Goal: Task Accomplishment & Management: Manage account settings

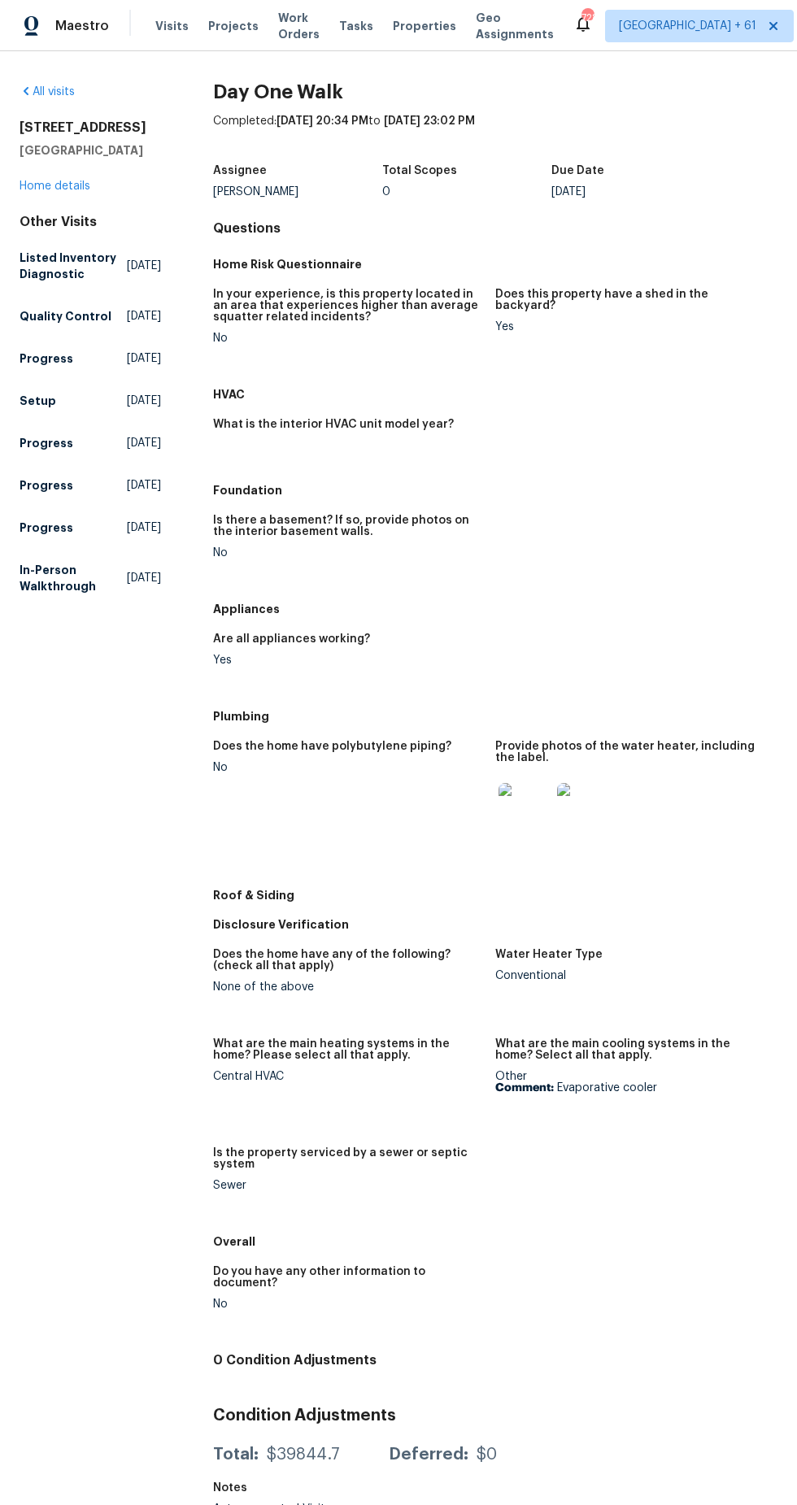
click at [85, 26] on span "Maestro" at bounding box center [82, 26] width 54 height 16
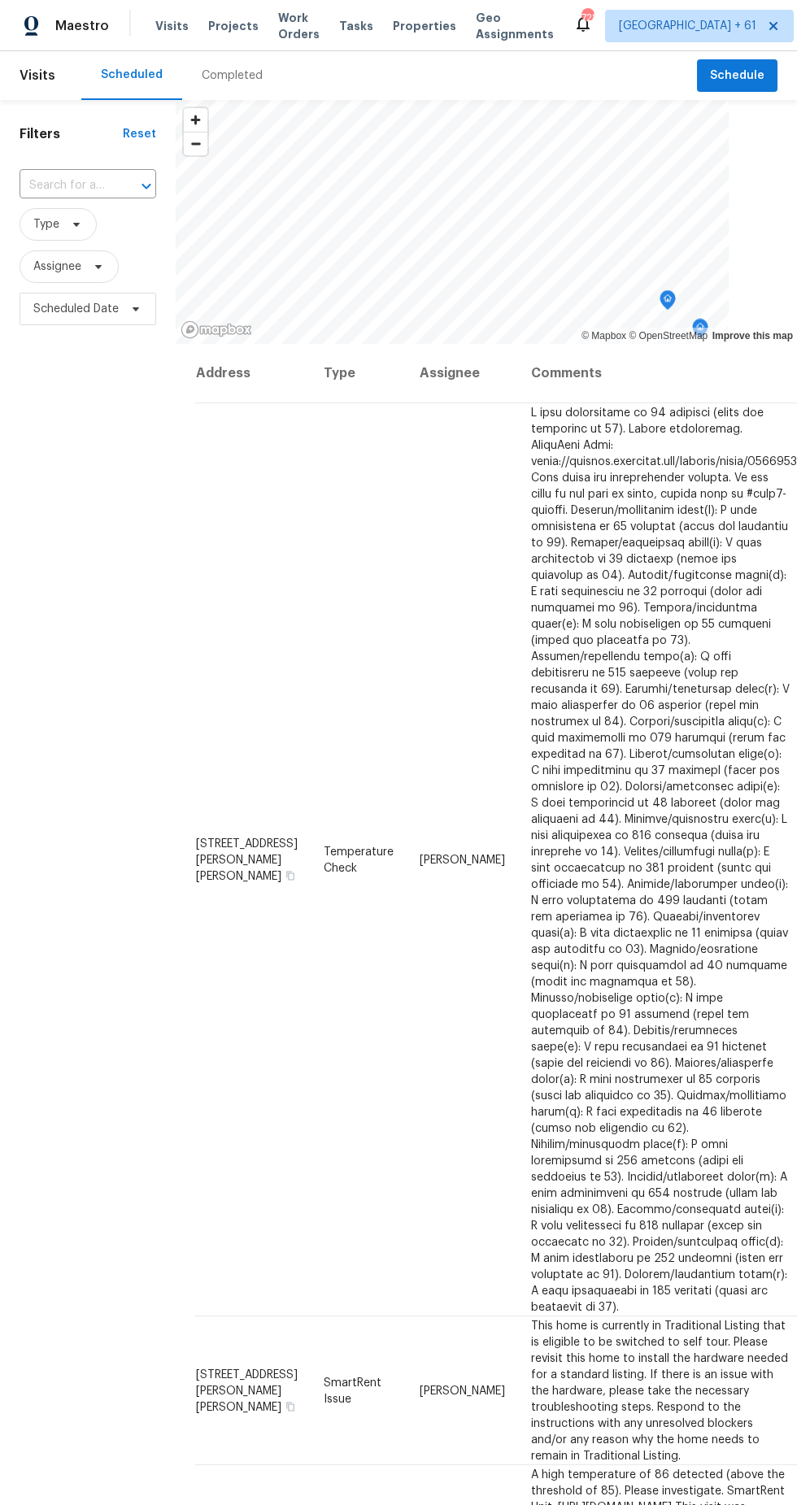
click at [240, 70] on div "Completed" at bounding box center [232, 75] width 61 height 16
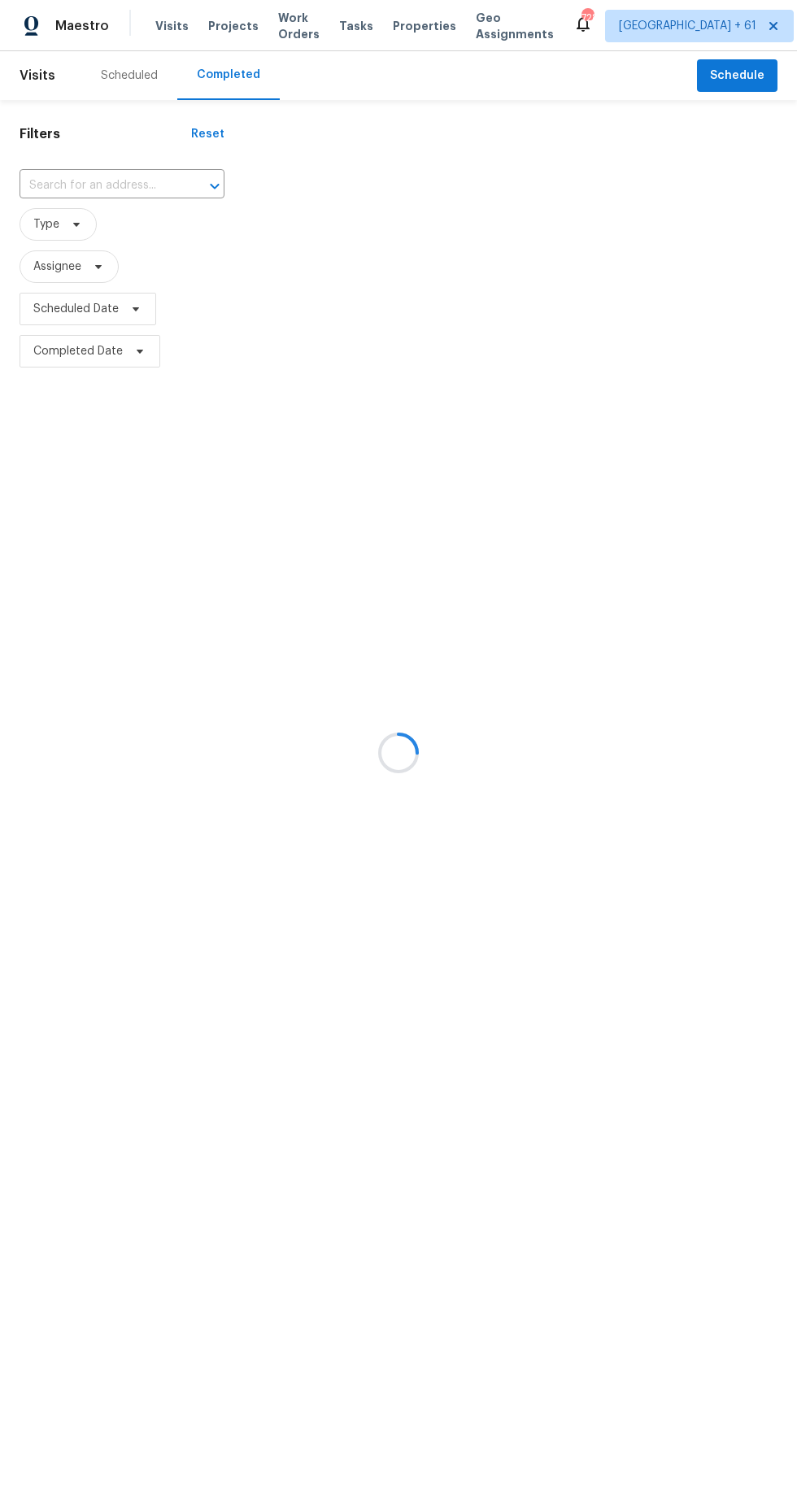
click at [119, 190] on div at bounding box center [398, 752] width 797 height 1505
click at [129, 176] on div at bounding box center [398, 752] width 797 height 1505
click at [130, 185] on div at bounding box center [398, 752] width 797 height 1505
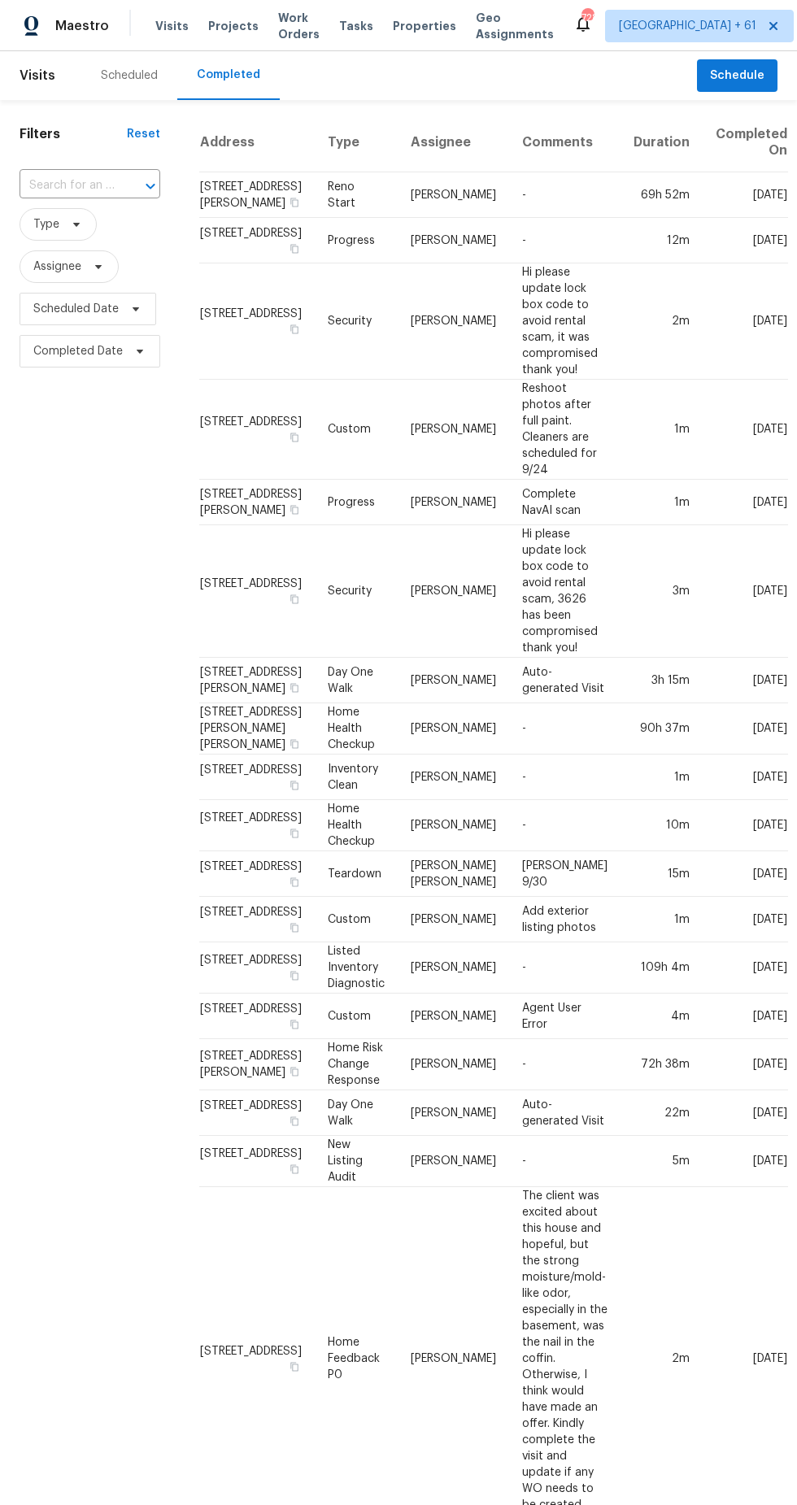
click at [82, 185] on input "text" at bounding box center [67, 185] width 95 height 25
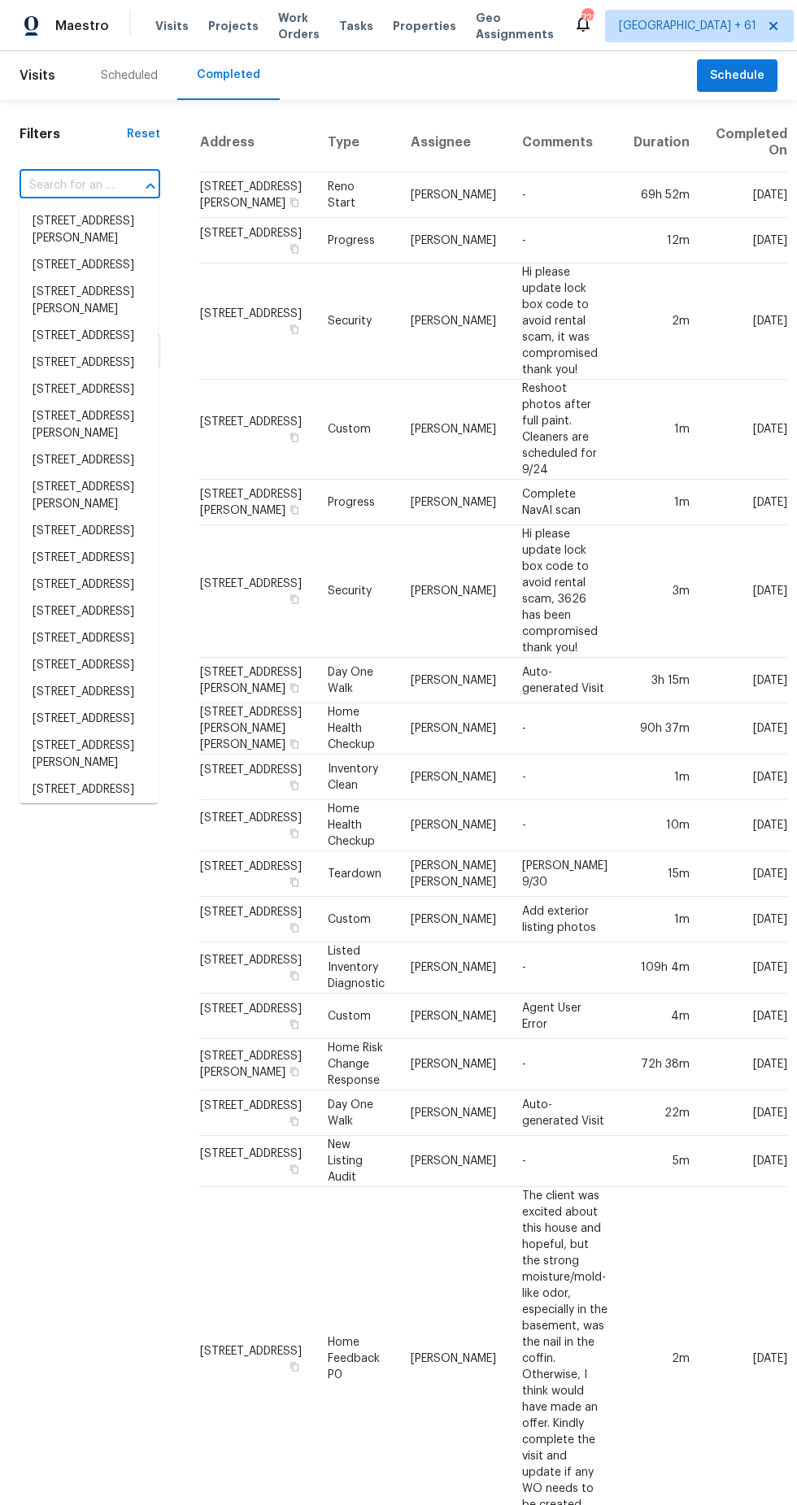
type input "1507 [GEOGRAPHIC_DATA]"
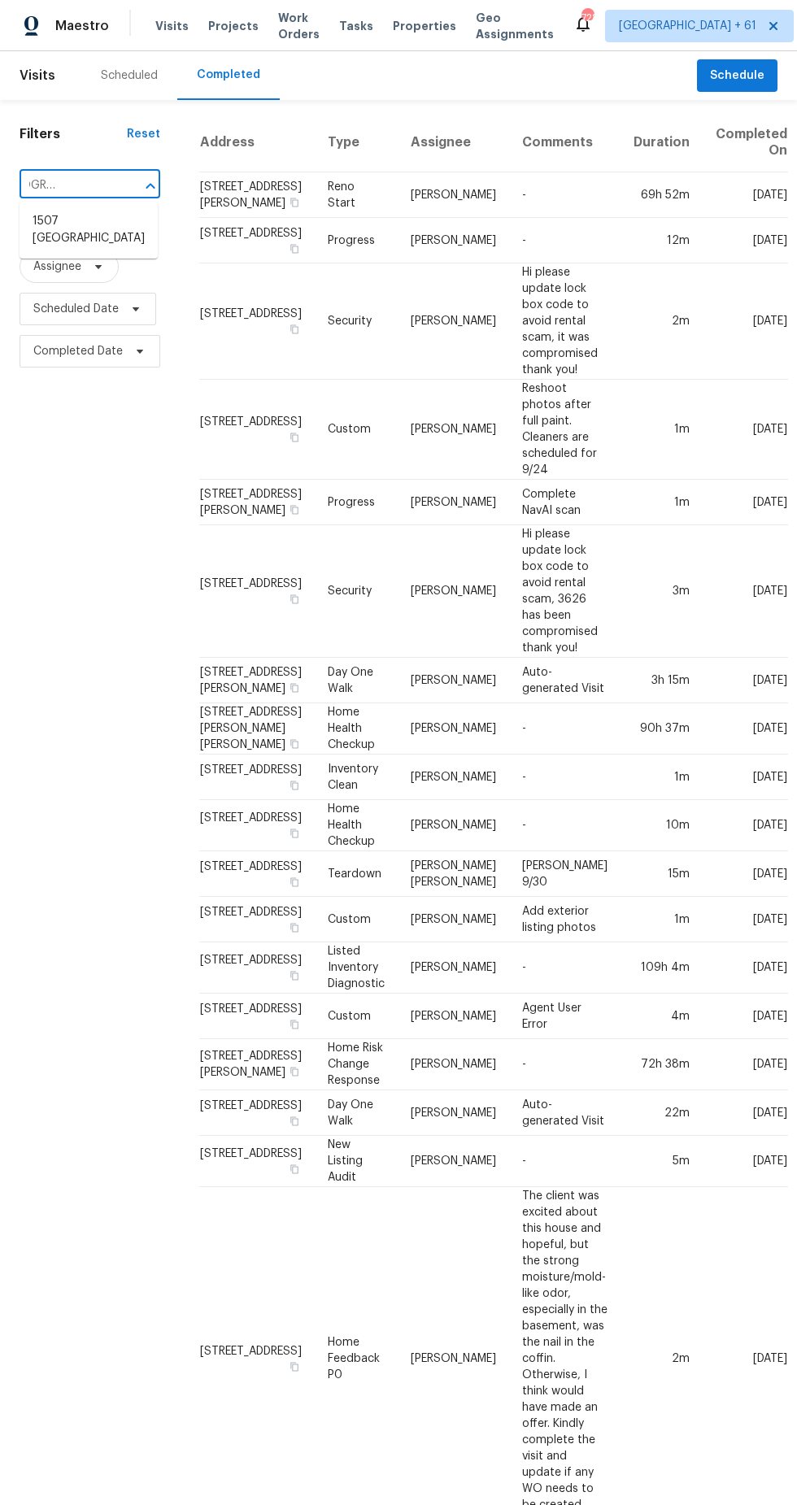
click at [86, 238] on li "1507 [GEOGRAPHIC_DATA]" at bounding box center [89, 230] width 138 height 44
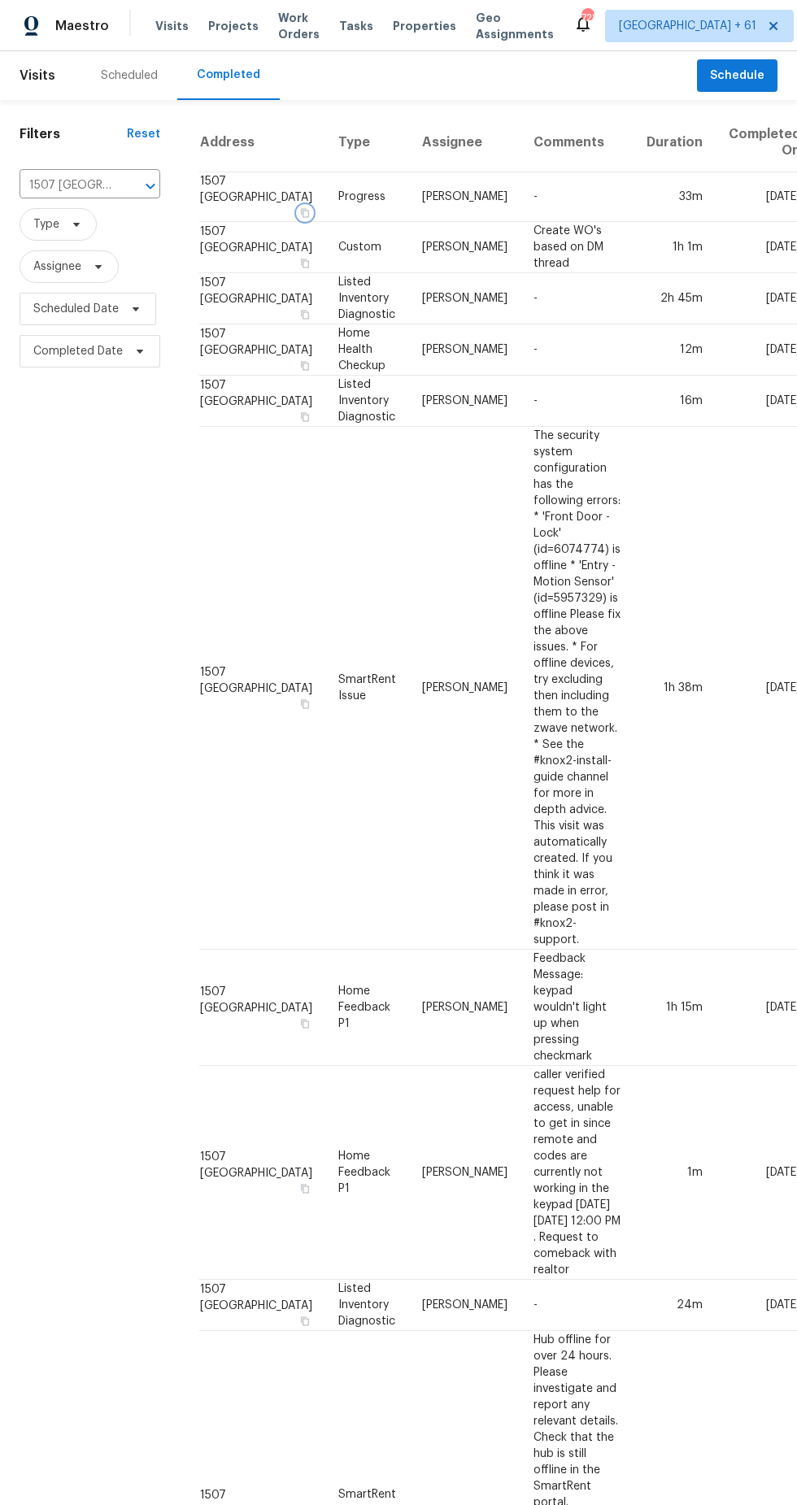
click at [298, 220] on button "button" at bounding box center [305, 213] width 15 height 15
click at [409, 215] on td "[PERSON_NAME]" at bounding box center [464, 197] width 111 height 50
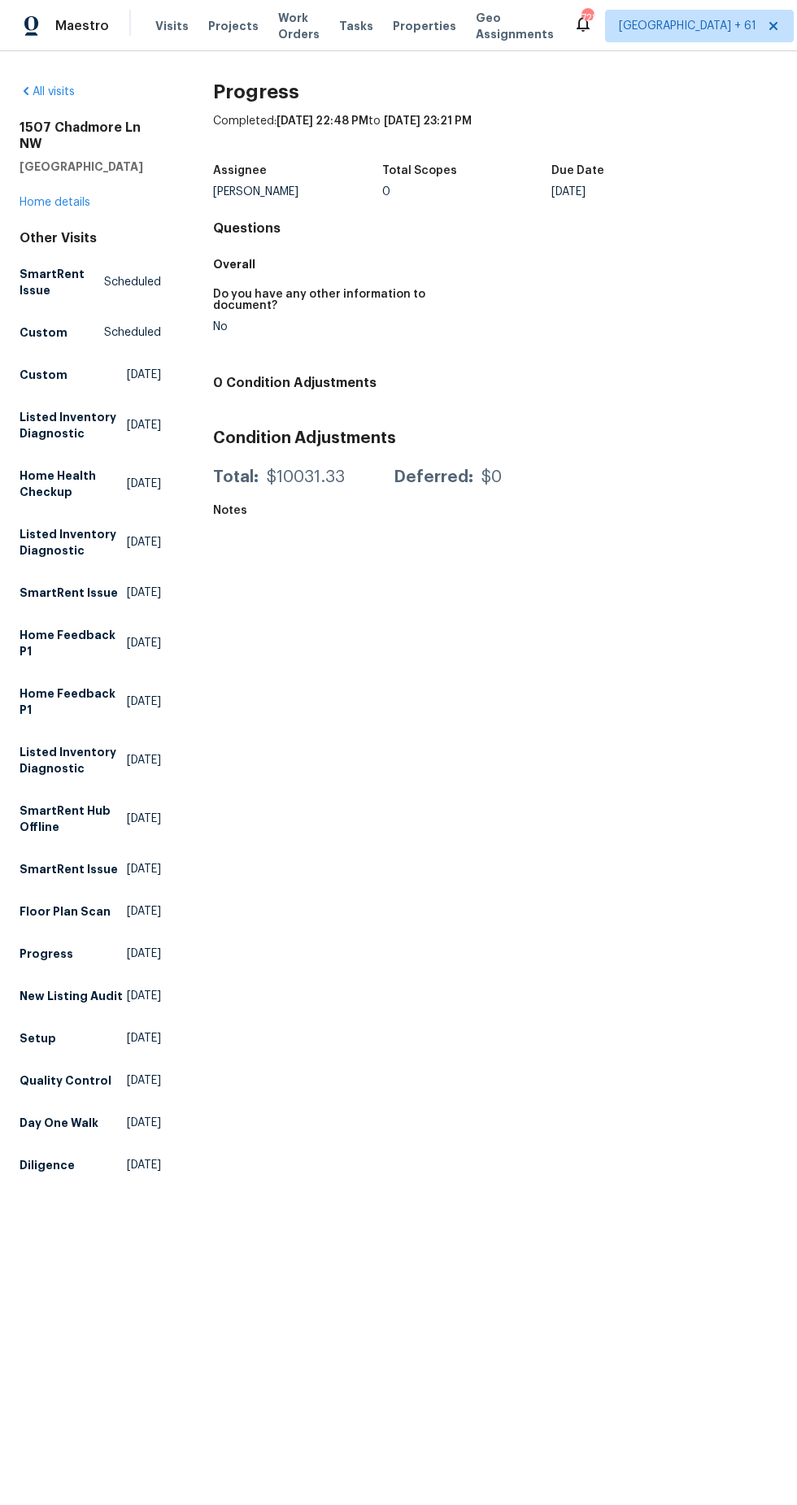
click at [58, 225] on div "All visits [STREET_ADDRESS] Home details Other Visits SmartRent Issue Scheduled…" at bounding box center [90, 632] width 141 height 1096
click at [47, 204] on link "Home details" at bounding box center [55, 202] width 71 height 11
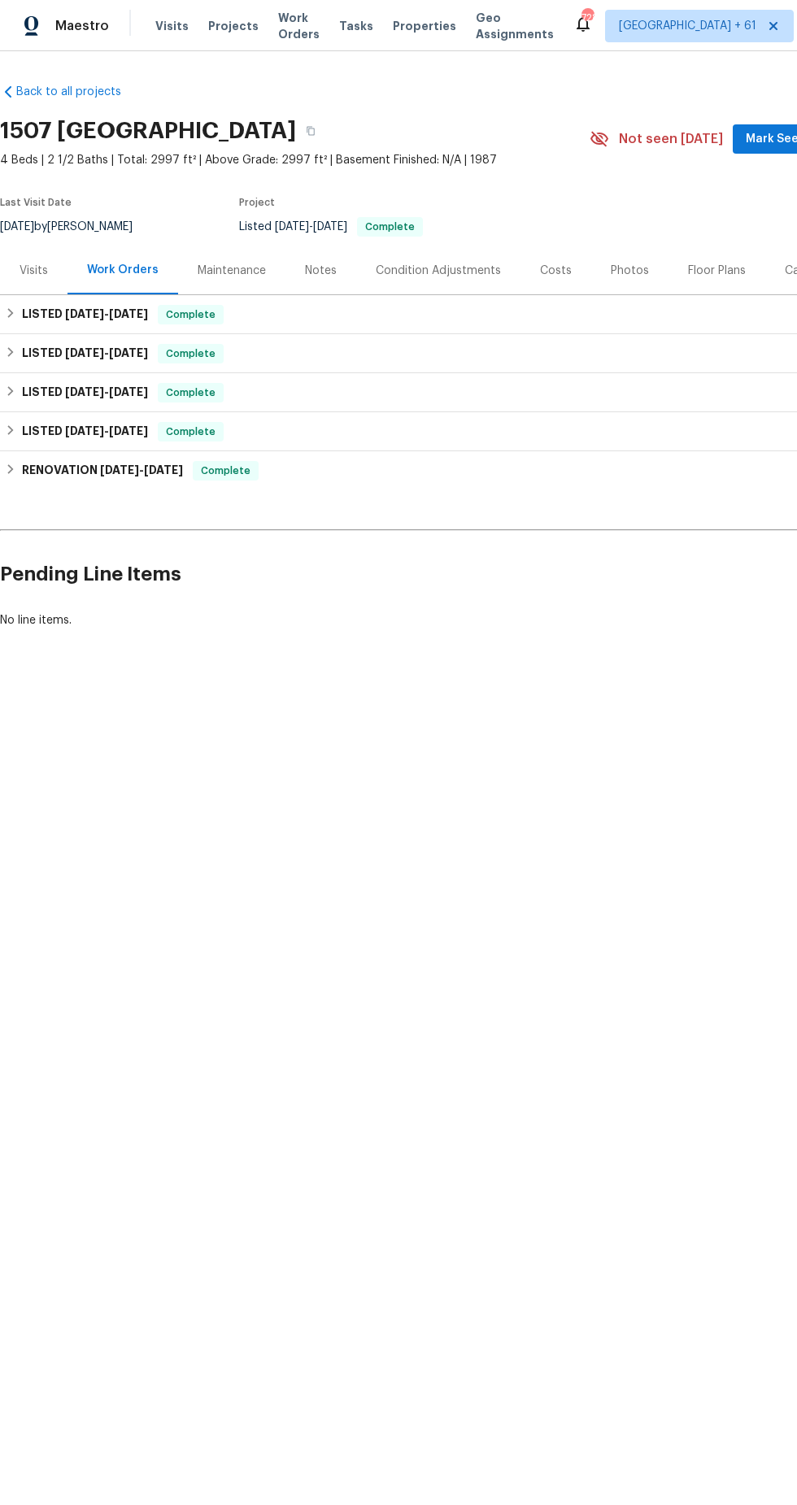
click at [631, 263] on div "Photos" at bounding box center [630, 271] width 38 height 16
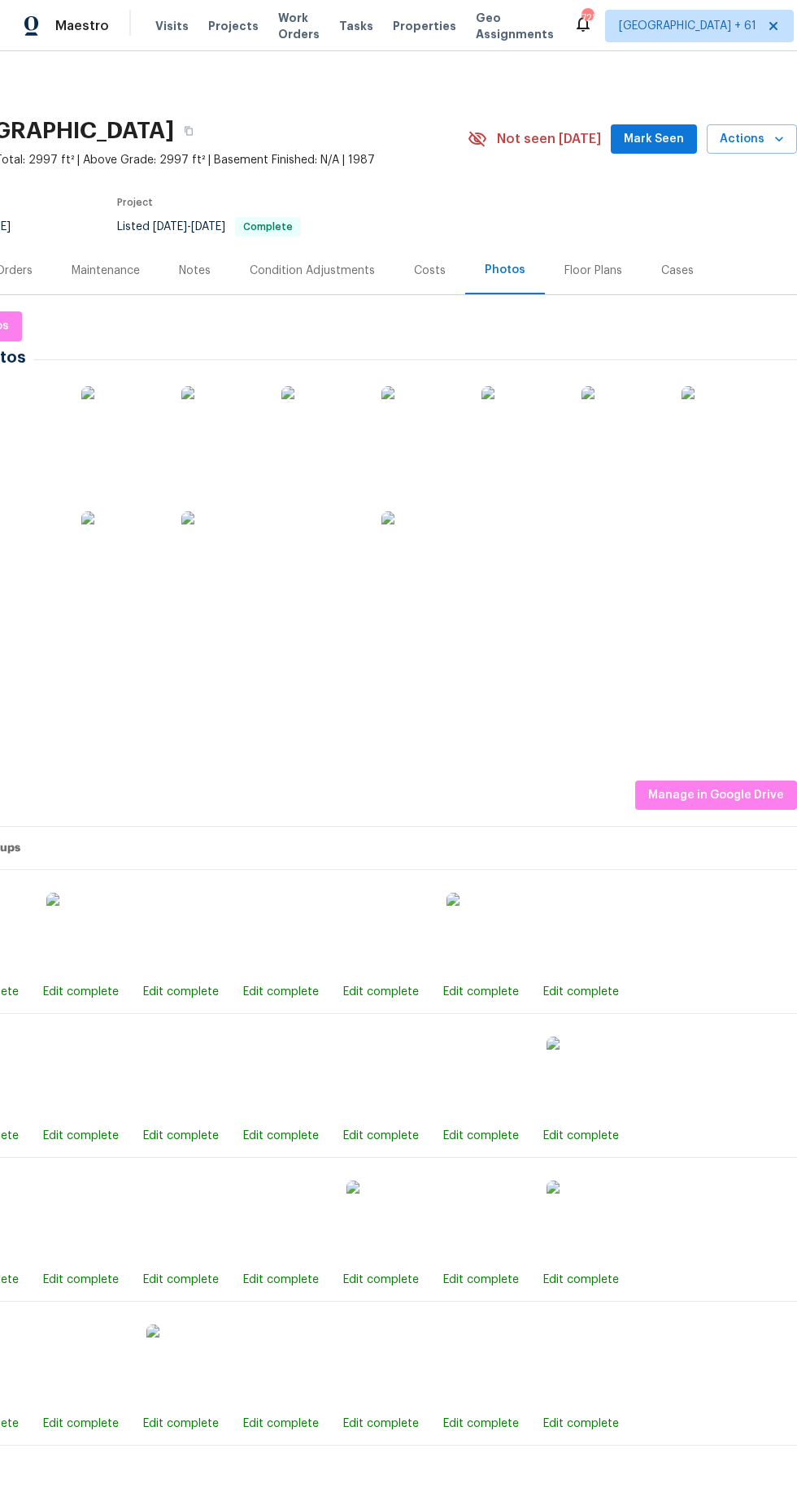
scroll to position [0, 121]
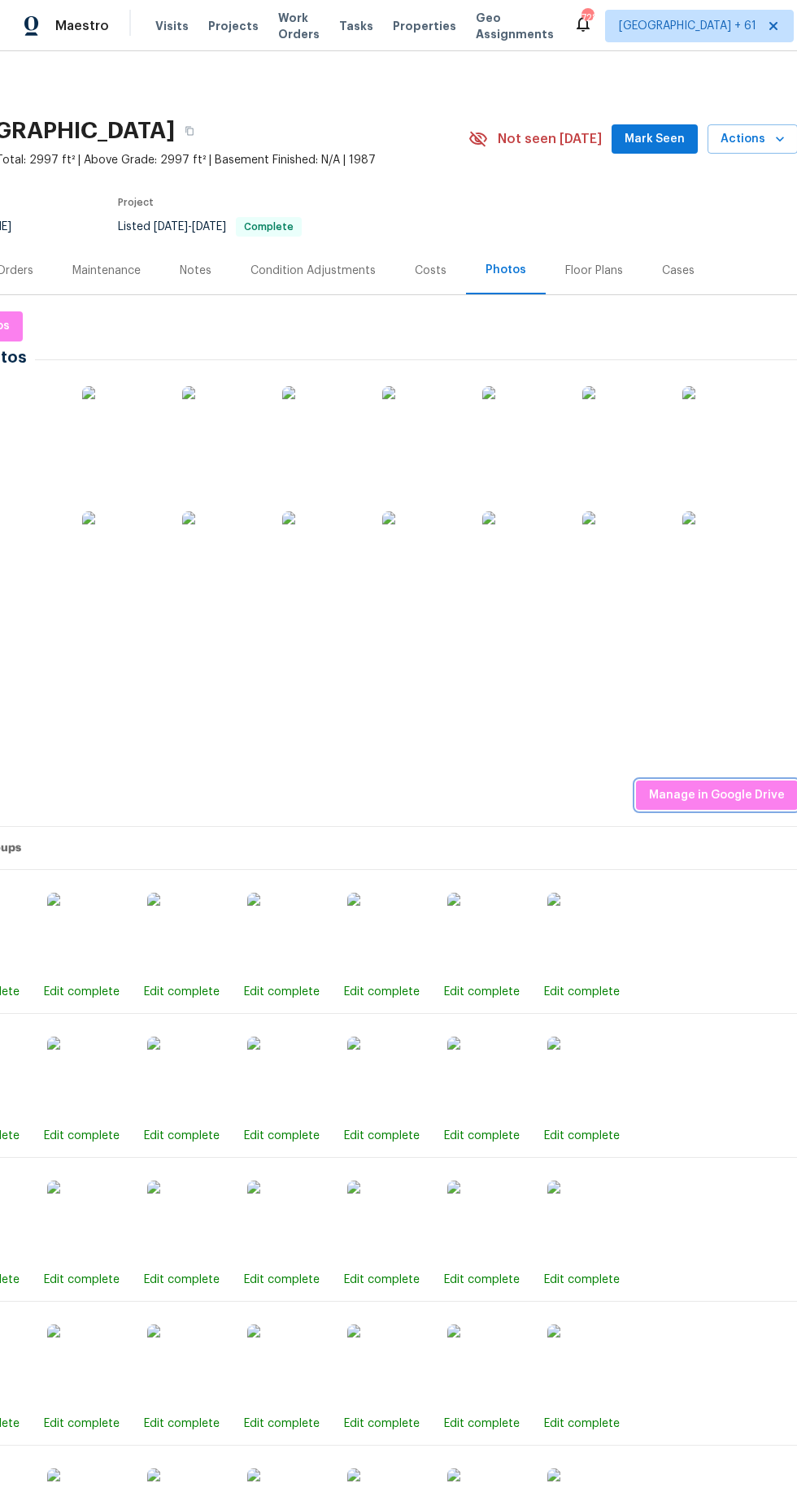
click at [714, 786] on span "Manage in Google Drive" at bounding box center [717, 795] width 136 height 20
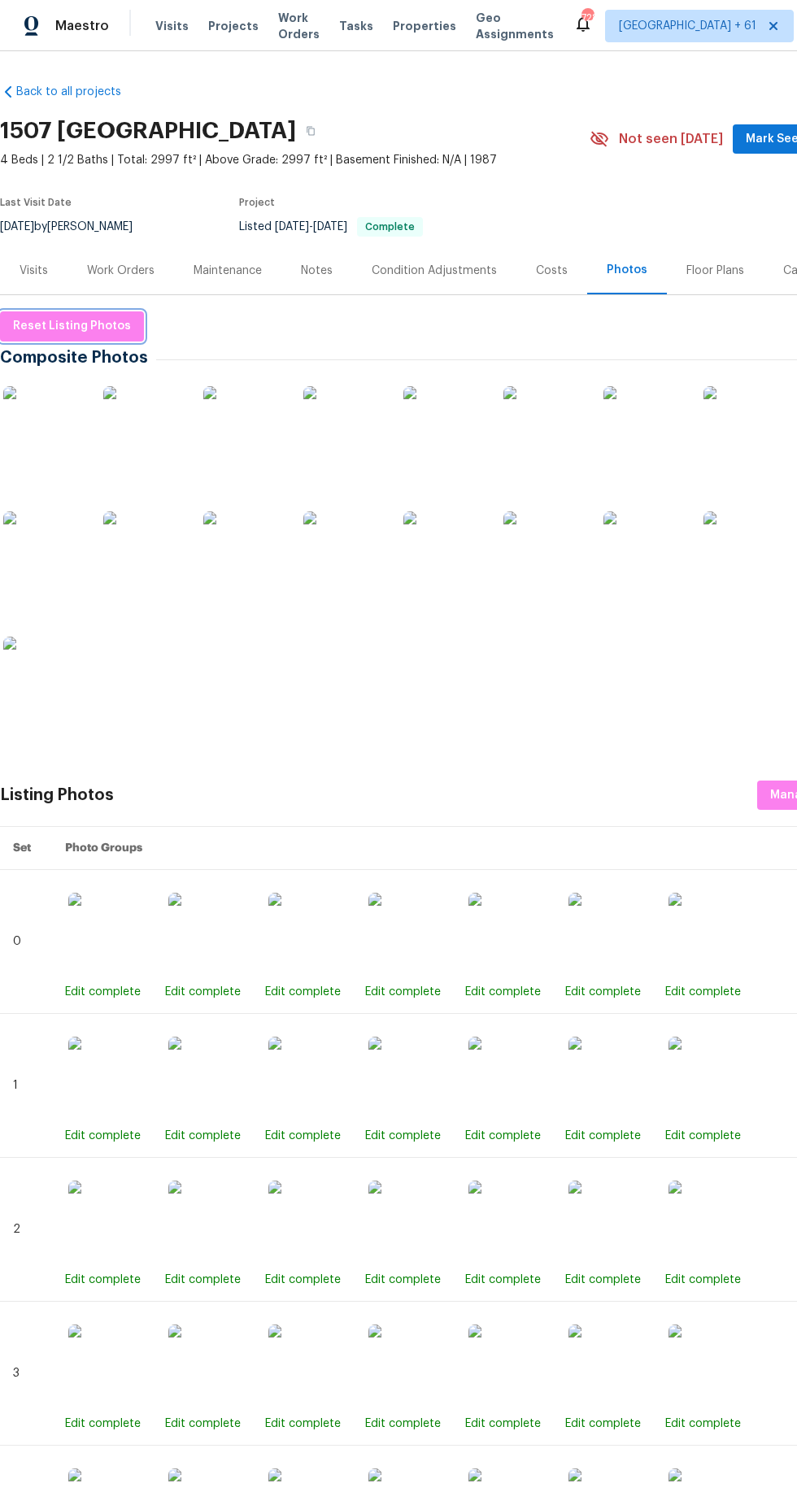
click at [66, 330] on span "Reset Listing Photos" at bounding box center [72, 326] width 118 height 20
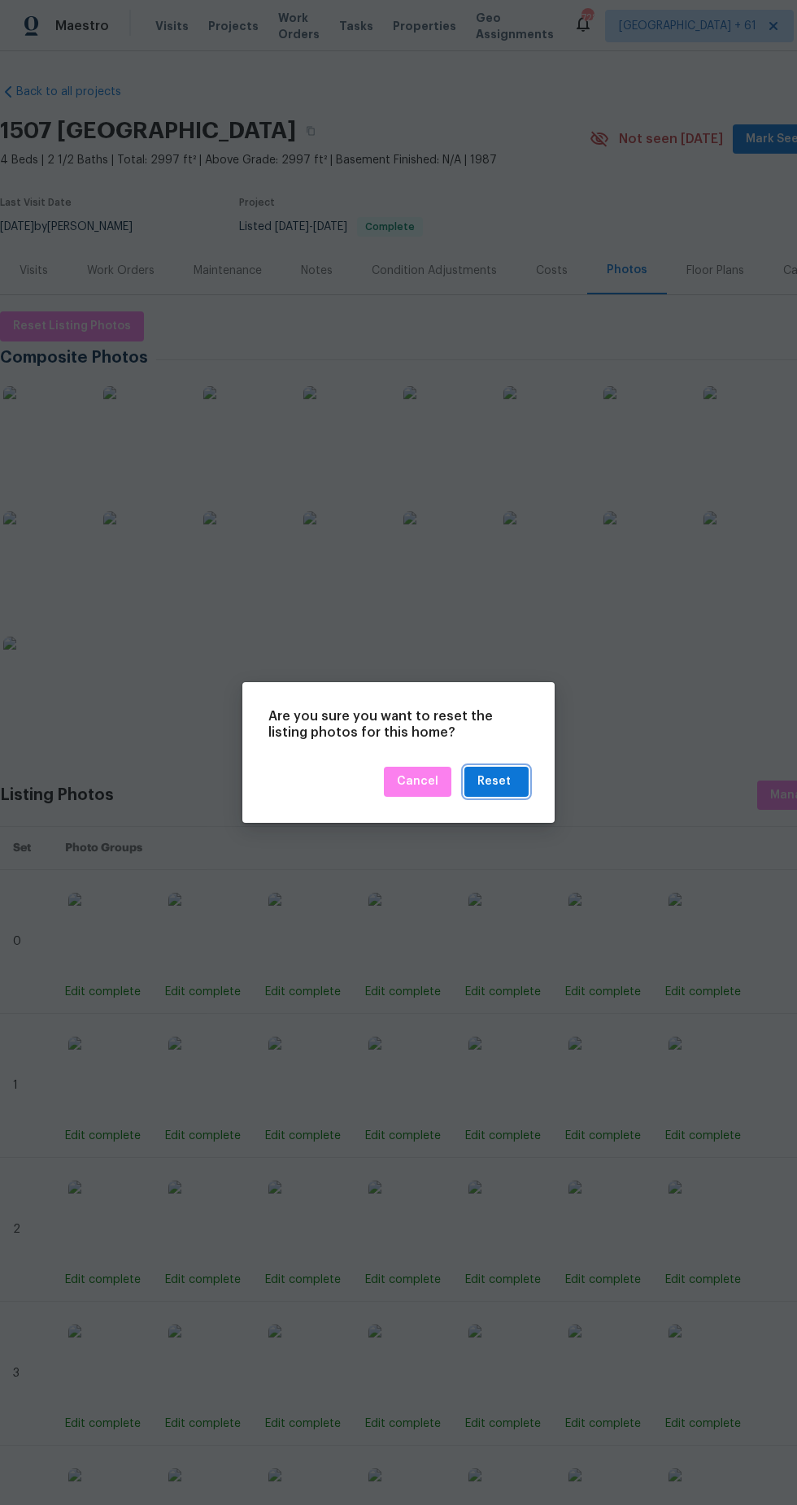
click at [520, 780] on button "Reset" at bounding box center [496, 782] width 64 height 30
